Goal: Transaction & Acquisition: Download file/media

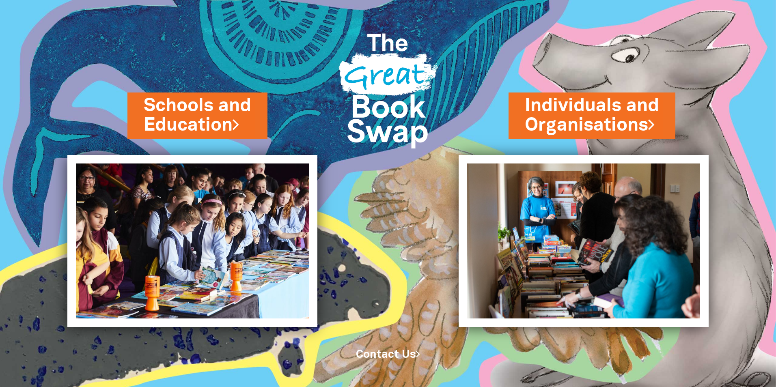
click at [239, 110] on link "Schools and Education" at bounding box center [198, 115] width 108 height 45
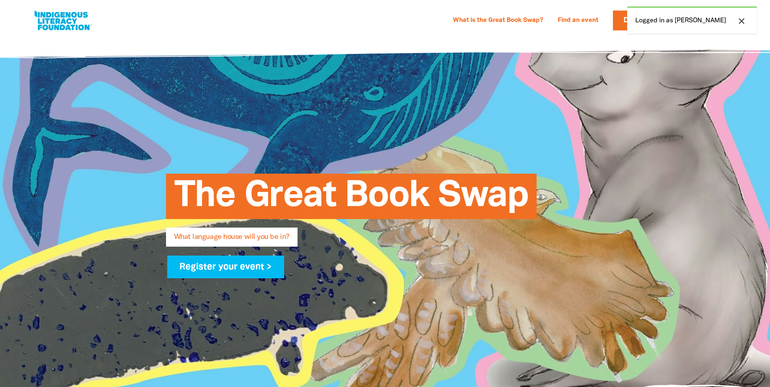
select select "early-learning"
click at [740, 22] on icon "close" at bounding box center [742, 21] width 10 height 10
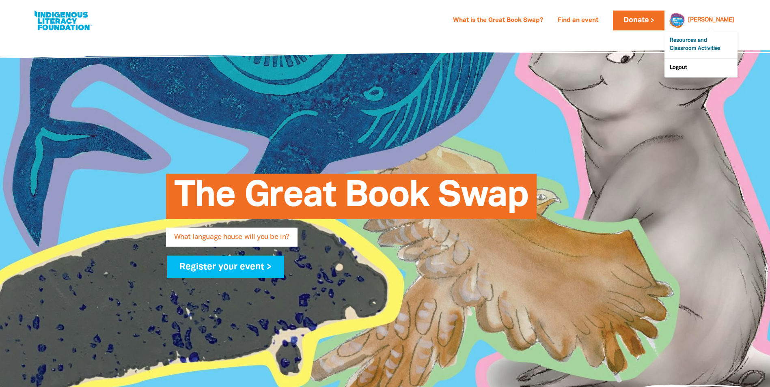
click at [702, 43] on link "Resources and Classroom Activities" at bounding box center [701, 45] width 73 height 27
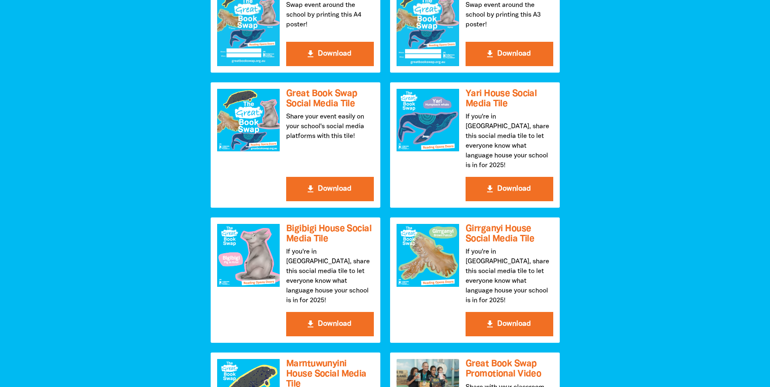
scroll to position [974, 0]
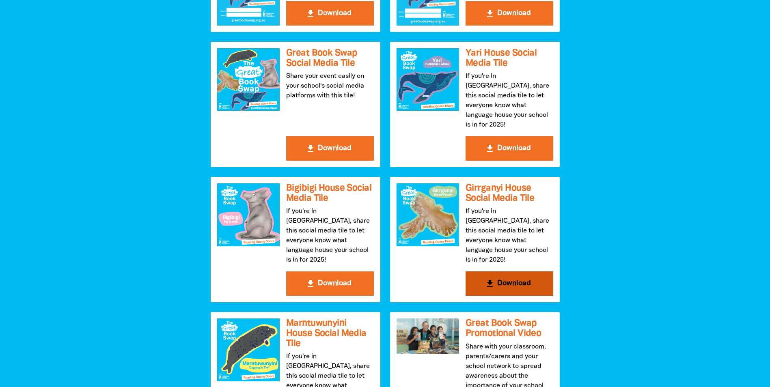
click at [522, 272] on button "get_app Download" at bounding box center [510, 284] width 88 height 24
